Goal: Task Accomplishment & Management: Complete application form

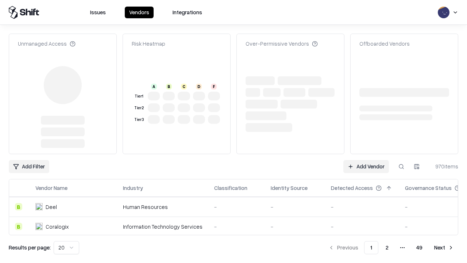
click at [366, 160] on link "Add Vendor" at bounding box center [367, 166] width 46 height 13
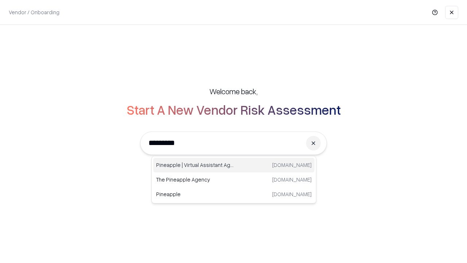
click at [234, 165] on div "Pineapple | Virtual Assistant Agency [DOMAIN_NAME]" at bounding box center [233, 165] width 161 height 15
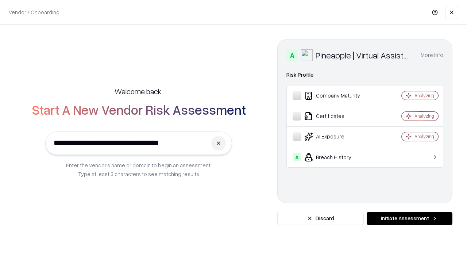
type input "**********"
click at [410, 218] on button "Initiate Assessment" at bounding box center [410, 218] width 86 height 13
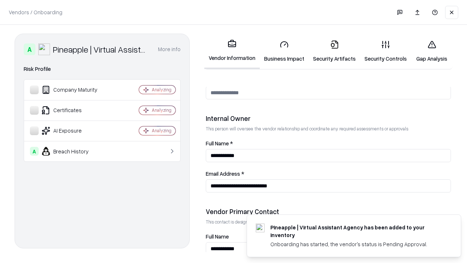
scroll to position [378, 0]
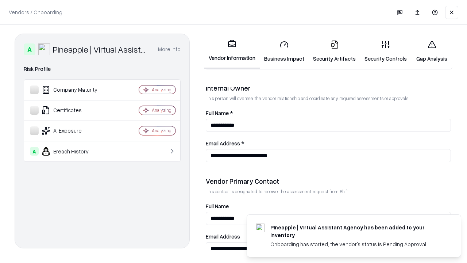
click at [284, 51] on link "Business Impact" at bounding box center [284, 51] width 49 height 34
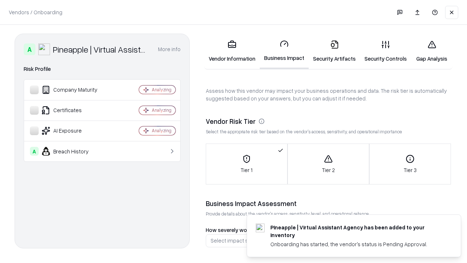
click at [334, 51] on link "Security Artifacts" at bounding box center [334, 51] width 51 height 34
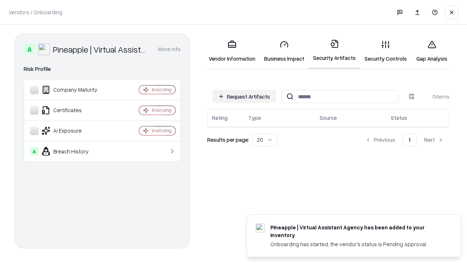
click at [244, 96] on button "Request Artifacts" at bounding box center [244, 96] width 64 height 13
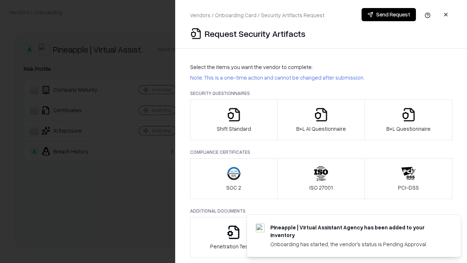
click at [234, 120] on icon "button" at bounding box center [234, 114] width 15 height 15
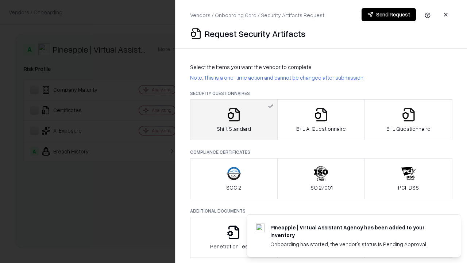
click at [389, 15] on button "Send Request" at bounding box center [389, 14] width 54 height 13
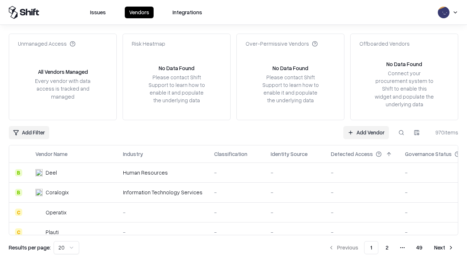
click at [402, 132] on button at bounding box center [401, 132] width 13 height 13
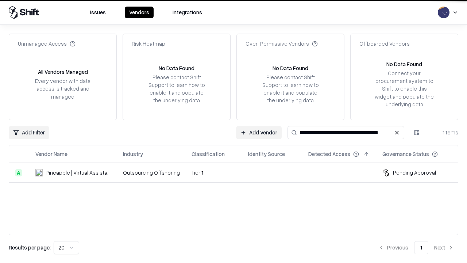
type input "**********"
click at [238, 172] on td "Tier 1" at bounding box center [214, 173] width 57 height 20
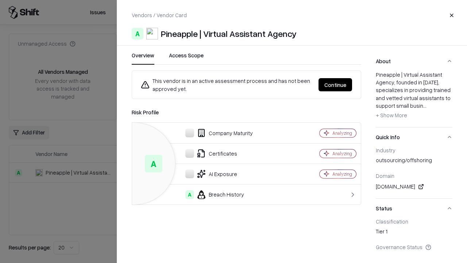
click at [336, 85] on button "Continue" at bounding box center [336, 84] width 34 height 13
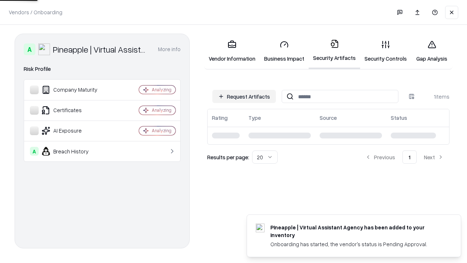
click at [386, 51] on link "Security Controls" at bounding box center [385, 51] width 51 height 34
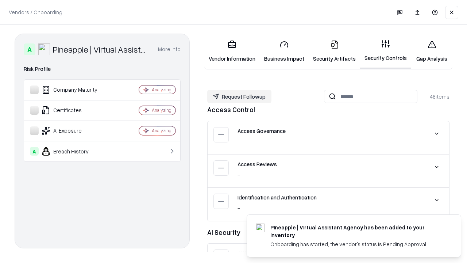
click at [239, 96] on button "Request Followup" at bounding box center [239, 96] width 64 height 13
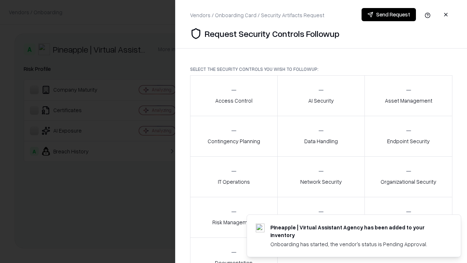
click at [234, 96] on div "Access Control" at bounding box center [233, 96] width 37 height 18
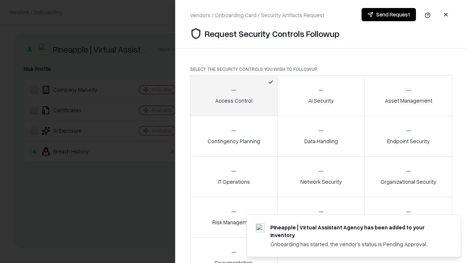
click at [389, 15] on button "Send Request" at bounding box center [389, 14] width 54 height 13
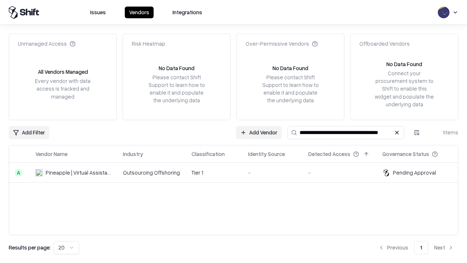
type input "**********"
click at [238, 172] on td "Tier 1" at bounding box center [214, 173] width 57 height 20
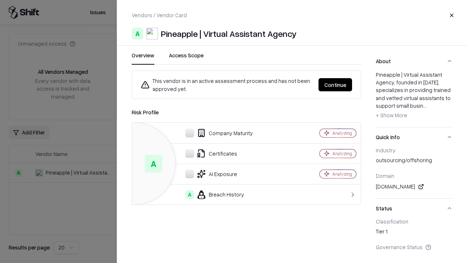
click at [336, 85] on button "Continue" at bounding box center [336, 84] width 34 height 13
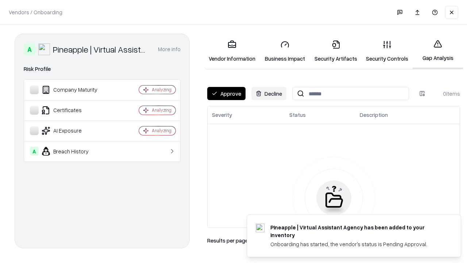
click at [226, 93] on button "Approve" at bounding box center [226, 93] width 38 height 13
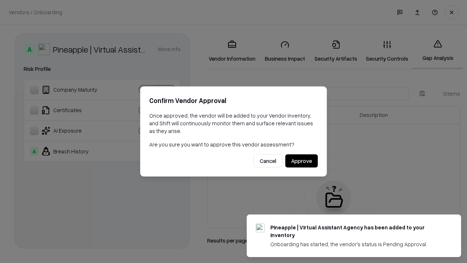
click at [302, 161] on button "Approve" at bounding box center [301, 160] width 32 height 13
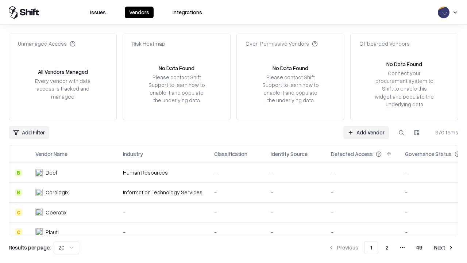
type input "**********"
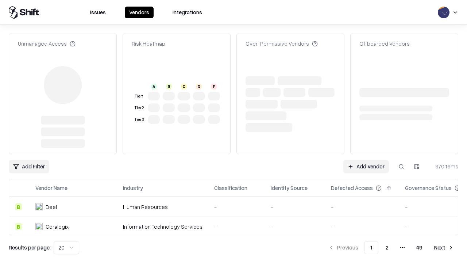
click at [366, 160] on link "Add Vendor" at bounding box center [367, 166] width 46 height 13
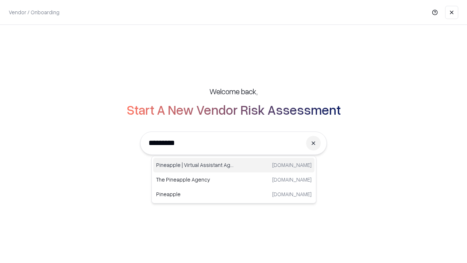
click at [234, 165] on div "Pineapple | Virtual Assistant Agency trypineapple.com" at bounding box center [233, 165] width 161 height 15
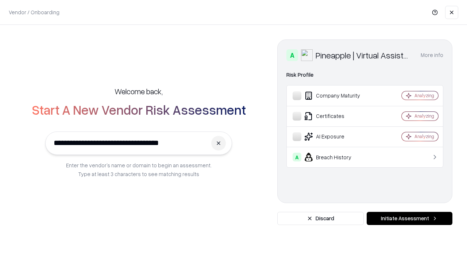
type input "**********"
click at [410, 218] on button "Initiate Assessment" at bounding box center [410, 218] width 86 height 13
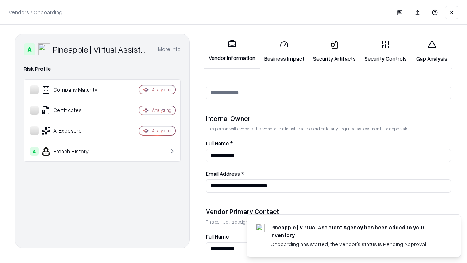
scroll to position [378, 0]
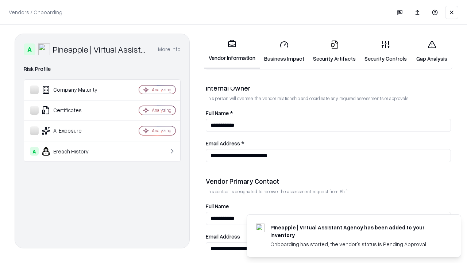
click at [432, 51] on link "Gap Analysis" at bounding box center [431, 51] width 41 height 34
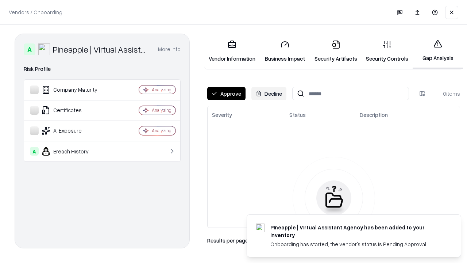
click at [226, 93] on button "Approve" at bounding box center [226, 93] width 38 height 13
